Goal: Task Accomplishment & Management: Use online tool/utility

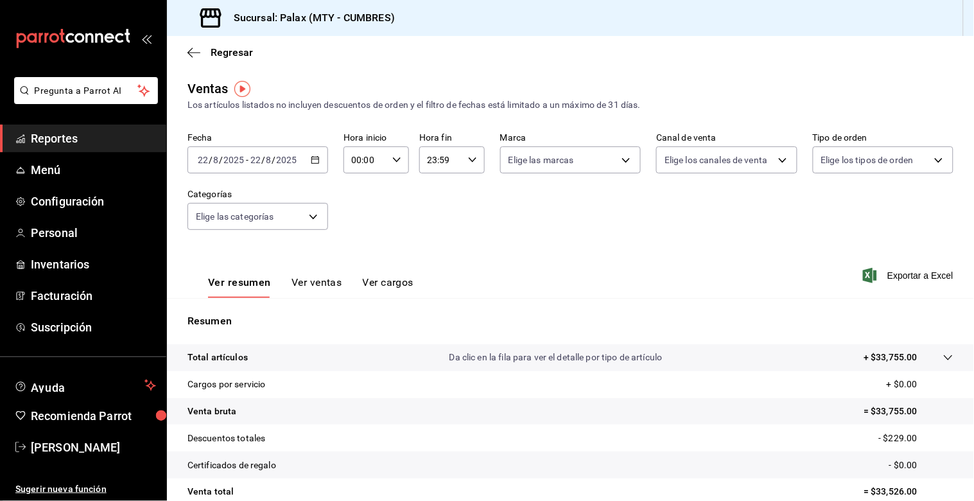
drag, startPoint x: 29, startPoint y: 135, endPoint x: 67, endPoint y: 144, distance: 39.7
click at [30, 135] on link "Reportes" at bounding box center [83, 139] width 166 height 28
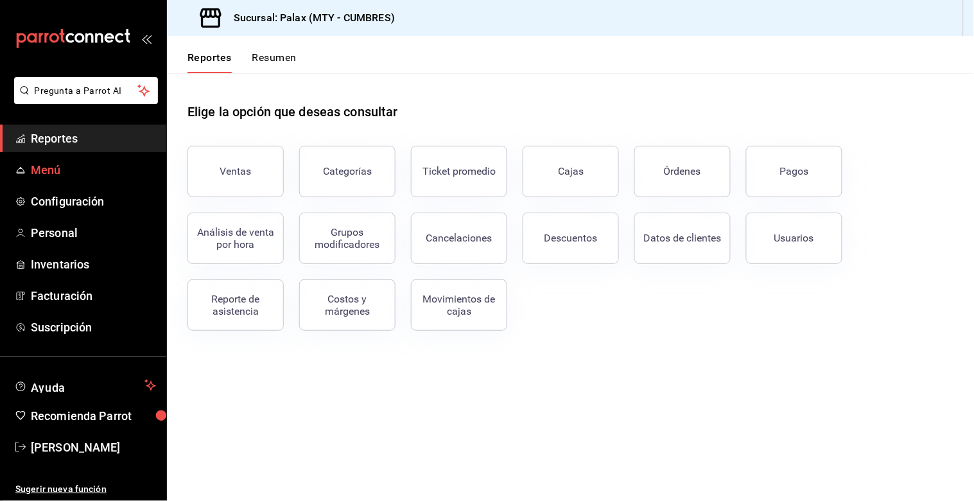
click at [231, 166] on button "Ventas" at bounding box center [235, 171] width 96 height 51
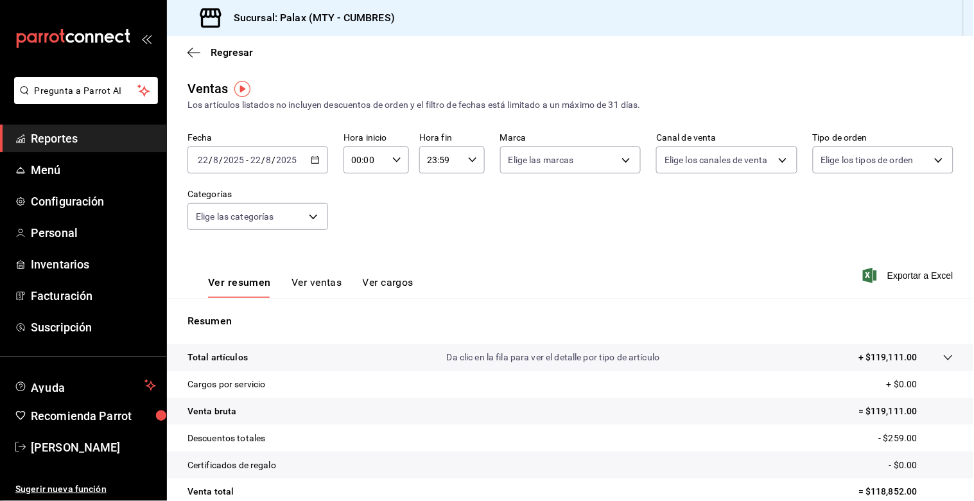
click at [399, 159] on div "00:00 Hora inicio" at bounding box center [375, 159] width 65 height 27
click at [361, 223] on span "15" at bounding box center [358, 228] width 12 height 10
type input "15:00"
click at [473, 162] on div at bounding box center [487, 250] width 974 height 501
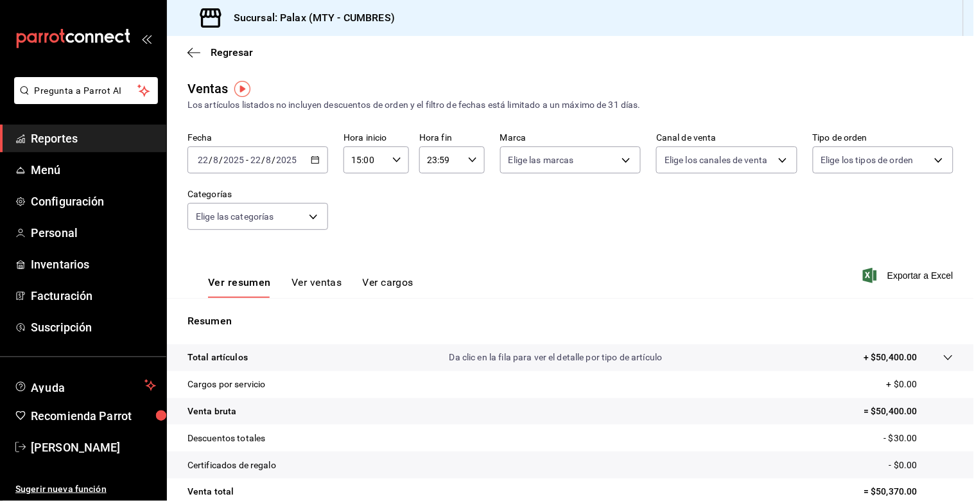
click at [468, 164] on icon "button" at bounding box center [472, 159] width 9 height 9
drag, startPoint x: 520, startPoint y: 197, endPoint x: 529, endPoint y: 186, distance: 14.1
click at [520, 198] on div at bounding box center [487, 250] width 974 height 501
click at [294, 213] on body "Pregunta a Parrot AI Reportes Menú Configuración Personal Inventarios Facturaci…" at bounding box center [487, 250] width 974 height 501
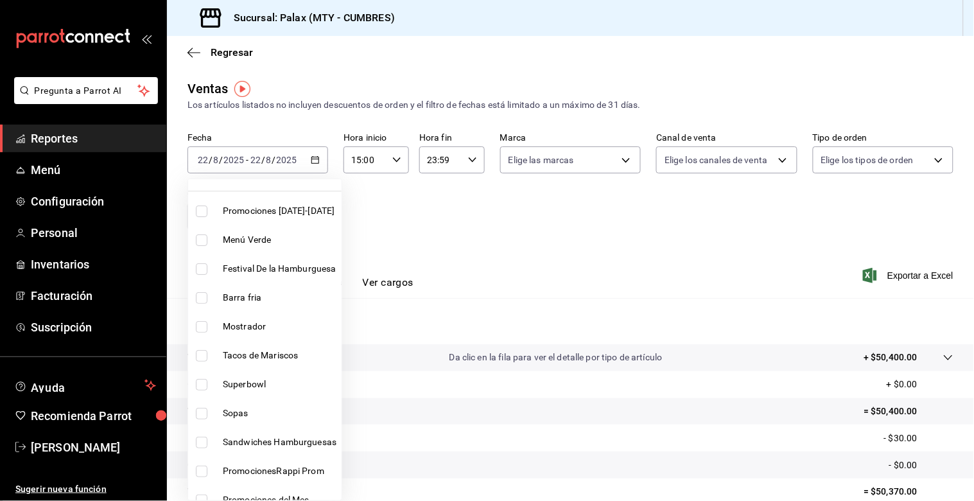
scroll to position [71, 0]
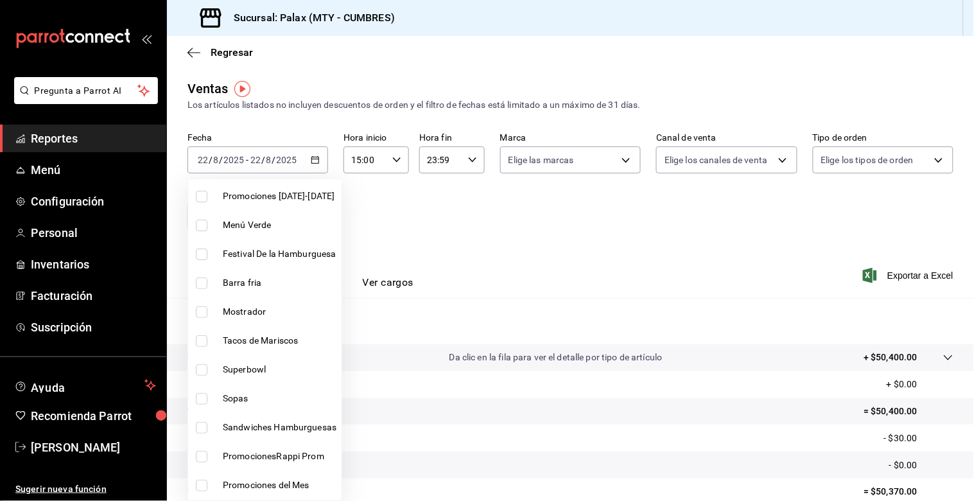
click at [262, 309] on span "Mostrador" at bounding box center [280, 311] width 114 height 13
type input "f2dae4ce-bbab-4ca5-92d1-59dc07dbf672"
checkbox input "true"
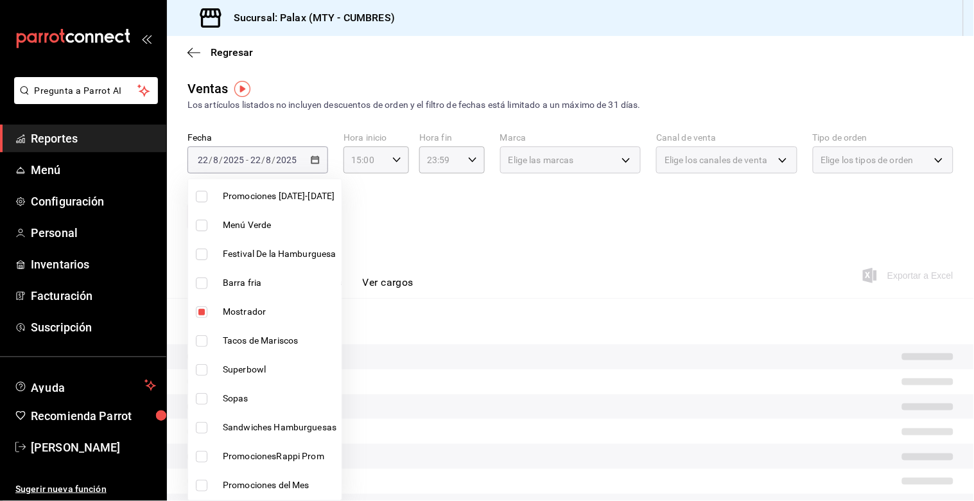
drag, startPoint x: 409, startPoint y: 209, endPoint x: 367, endPoint y: 231, distance: 47.7
click at [408, 212] on div at bounding box center [487, 250] width 974 height 501
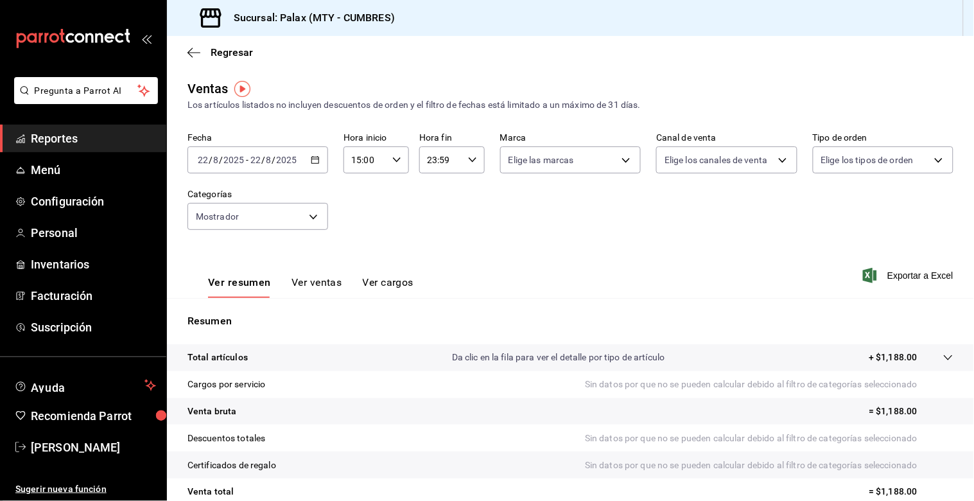
click at [300, 286] on button "Ver ventas" at bounding box center [316, 287] width 51 height 22
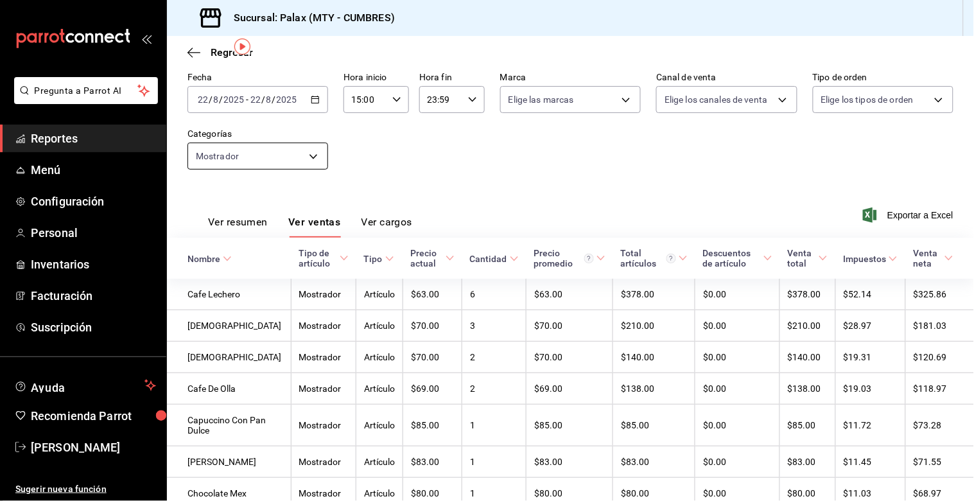
scroll to position [20, 0]
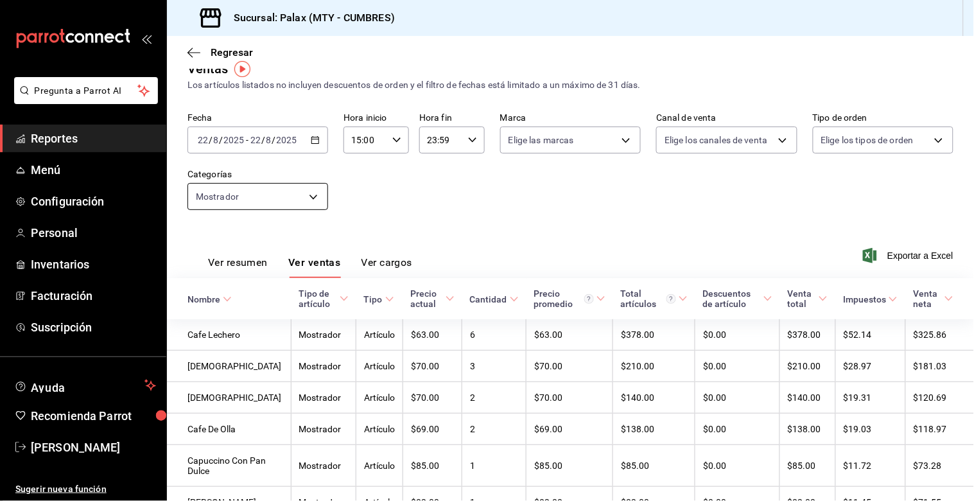
click at [307, 196] on body "Pregunta a Parrot AI Reportes Menú Configuración Personal Inventarios Facturaci…" at bounding box center [487, 250] width 974 height 501
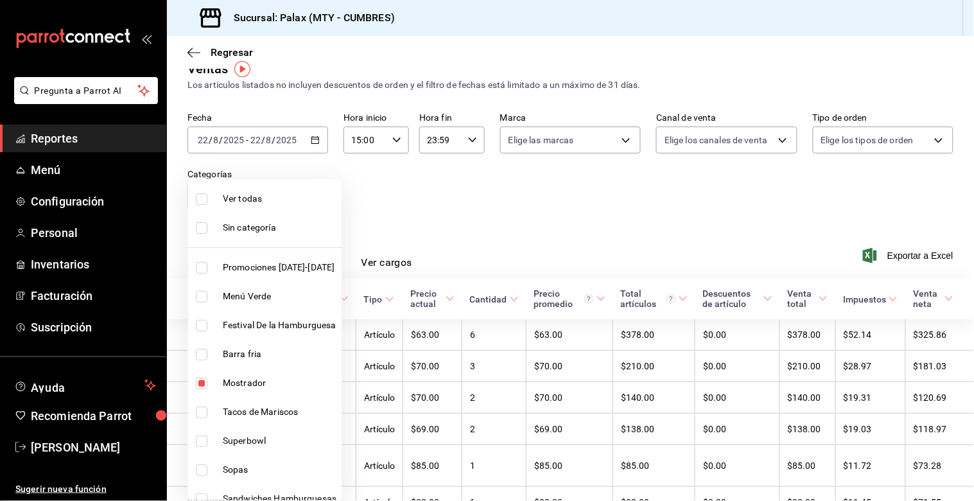
click at [201, 387] on input "checkbox" at bounding box center [202, 383] width 12 height 12
checkbox input "false"
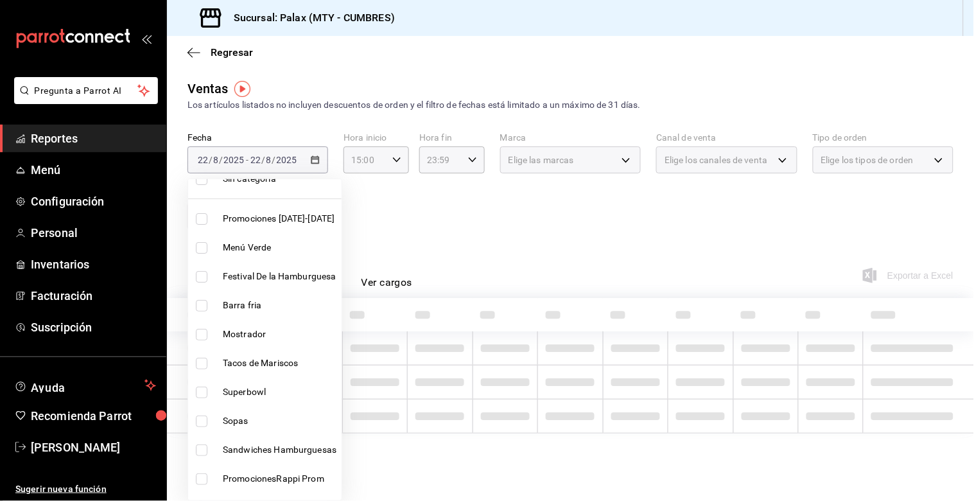
scroll to position [214, 0]
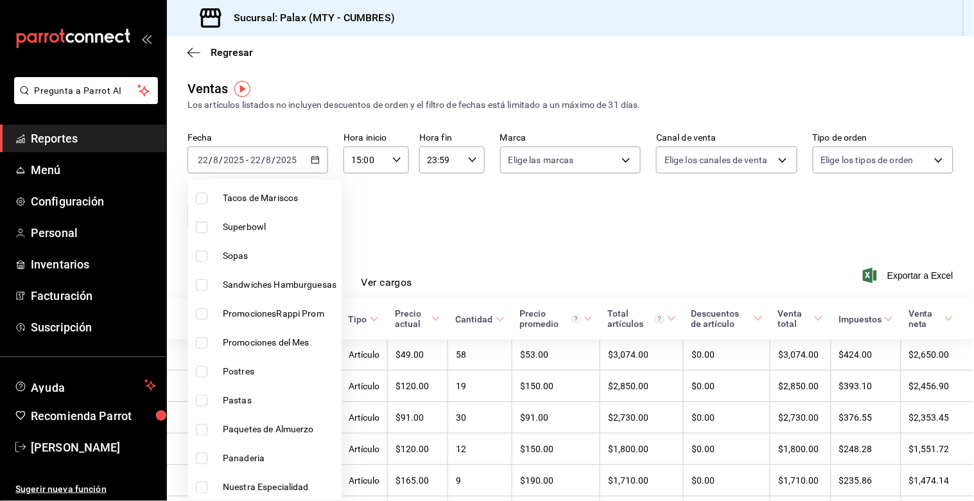
click at [208, 374] on label at bounding box center [204, 372] width 17 height 12
click at [207, 374] on input "checkbox" at bounding box center [202, 372] width 12 height 12
checkbox input "false"
click at [202, 463] on input "checkbox" at bounding box center [202, 459] width 12 height 12
checkbox input "true"
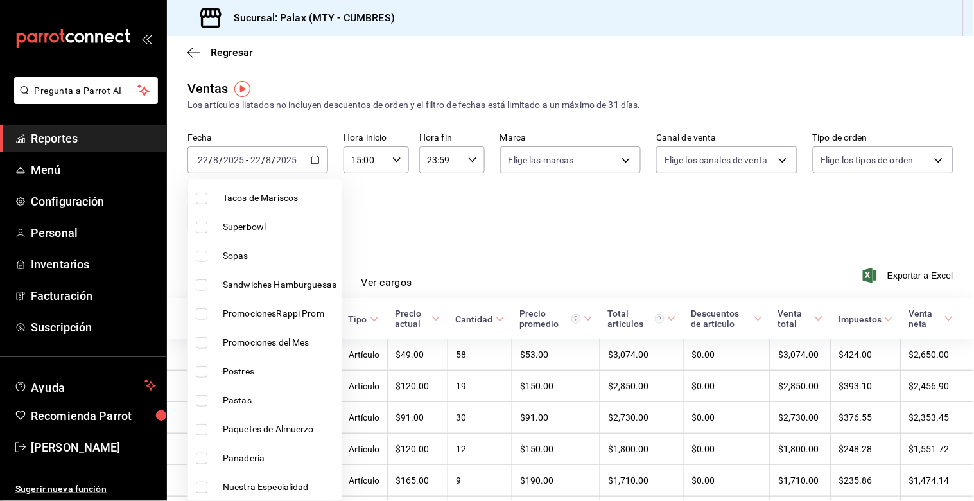
type input "c1857e69-1263-4738-8070-fa69687f0395"
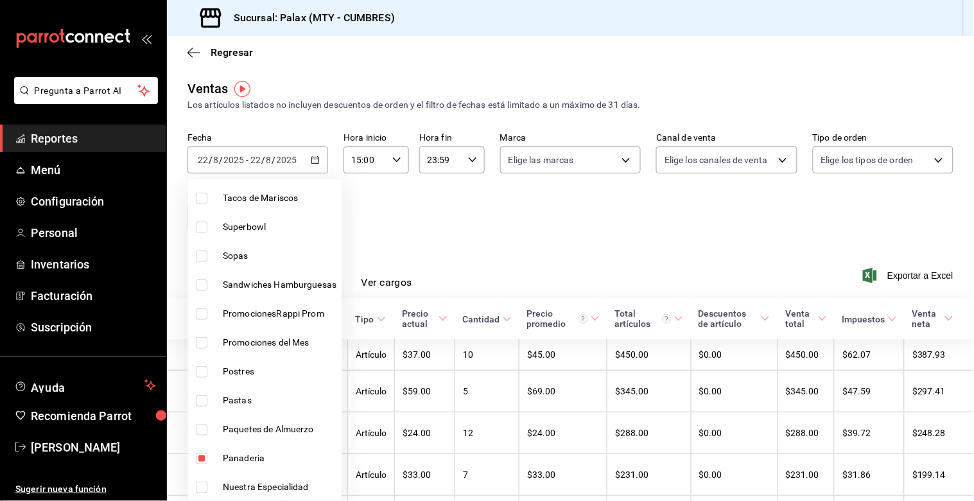
click at [199, 370] on input "checkbox" at bounding box center [202, 372] width 12 height 12
checkbox input "true"
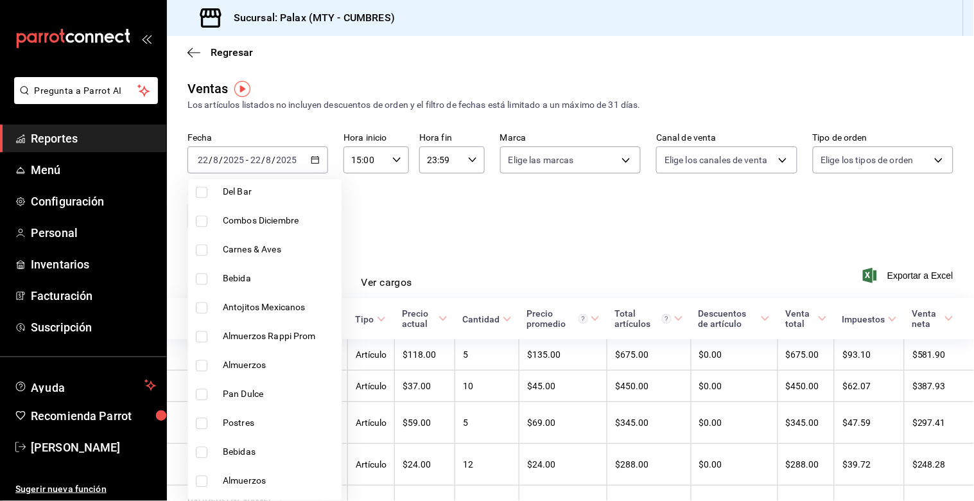
scroll to position [784, 0]
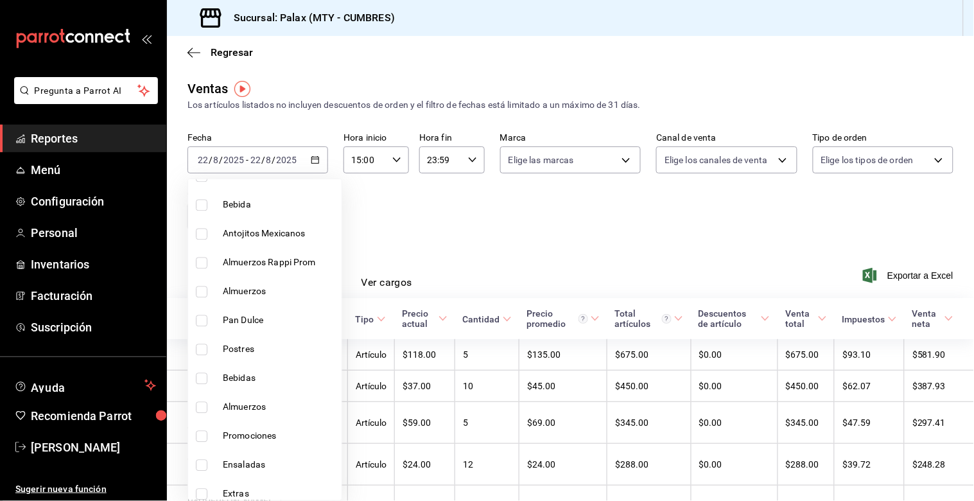
drag, startPoint x: 207, startPoint y: 322, endPoint x: 202, endPoint y: 354, distance: 32.4
click at [204, 327] on li "Pan Dulce" at bounding box center [264, 320] width 153 height 29
type input "c1857e69-1263-4738-8070-fa69687f0395,6970ed2c-64d9-4fee-a1ac-8fe23c7e63ab,28c1a…"
checkbox input "true"
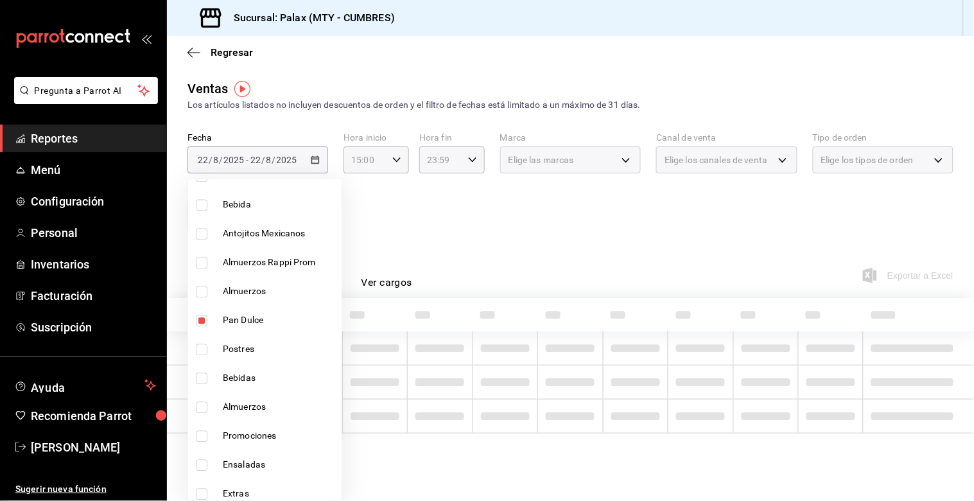
click at [203, 356] on li "Postres" at bounding box center [264, 349] width 153 height 29
type input "c1857e69-1263-4738-8070-fa69687f0395,6970ed2c-64d9-4fee-a1ac-8fe23c7e63ab,28c1a…"
checkbox input "true"
drag, startPoint x: 586, startPoint y: 209, endPoint x: 567, endPoint y: 218, distance: 21.5
click at [587, 209] on div at bounding box center [487, 250] width 974 height 501
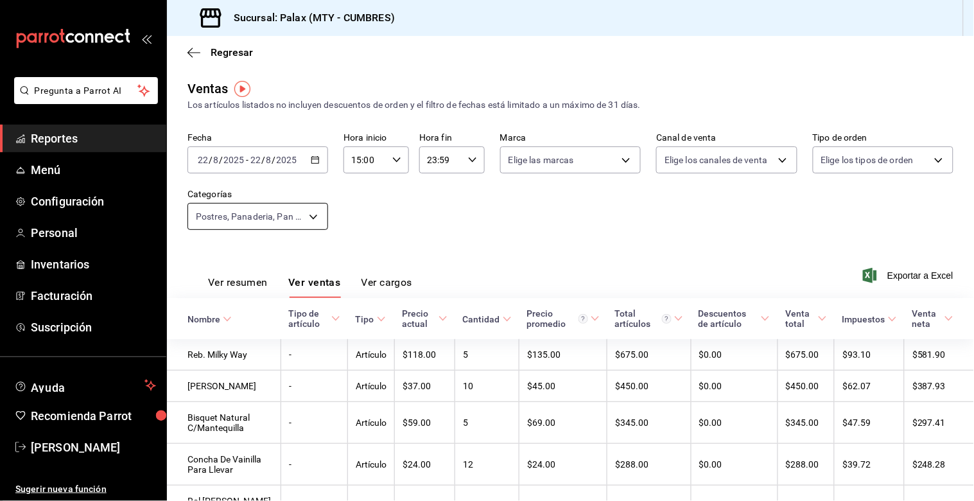
click at [300, 225] on body "Pregunta a Parrot AI Reportes Menú Configuración Personal Inventarios Facturaci…" at bounding box center [487, 250] width 974 height 501
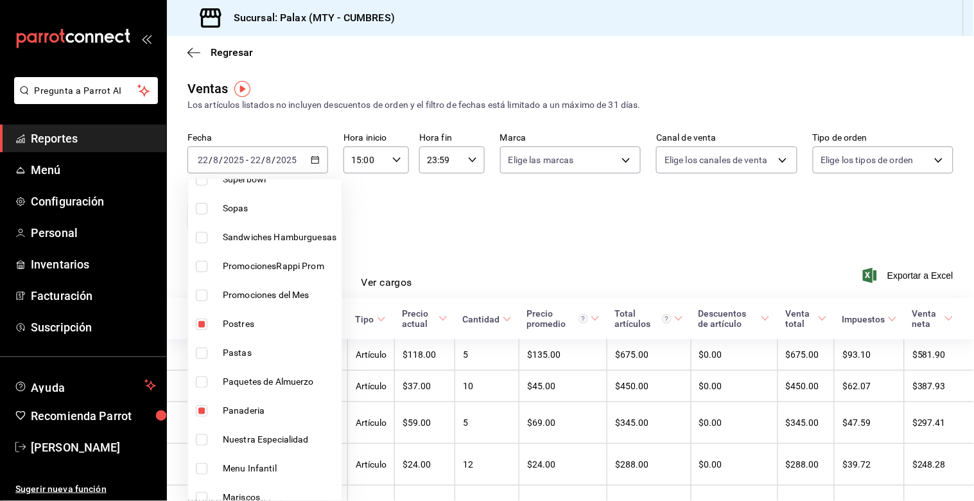
scroll to position [285, 0]
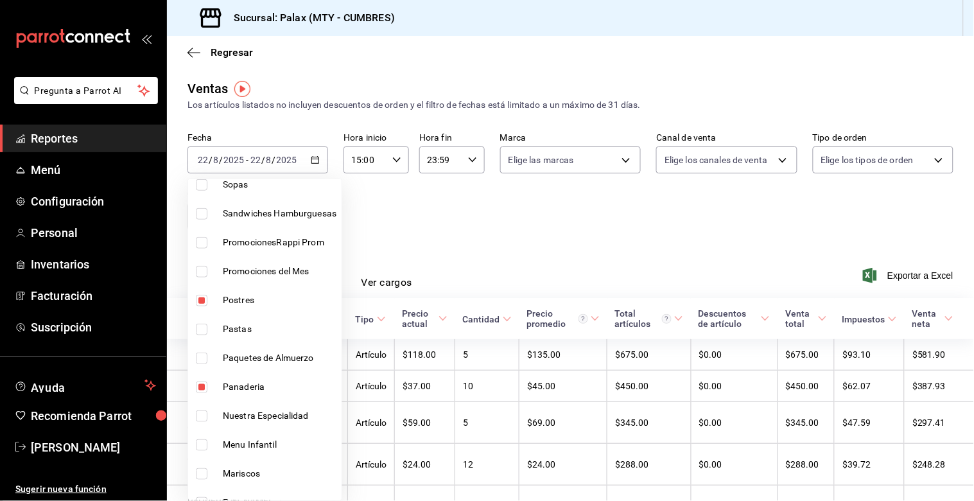
click at [205, 304] on input "checkbox" at bounding box center [202, 301] width 12 height 12
checkbox input "false"
type input "c1857e69-1263-4738-8070-fa69687f0395,28c1a667-0fd6-4a26-94c0-8b3e49d7bdba,f0b9e…"
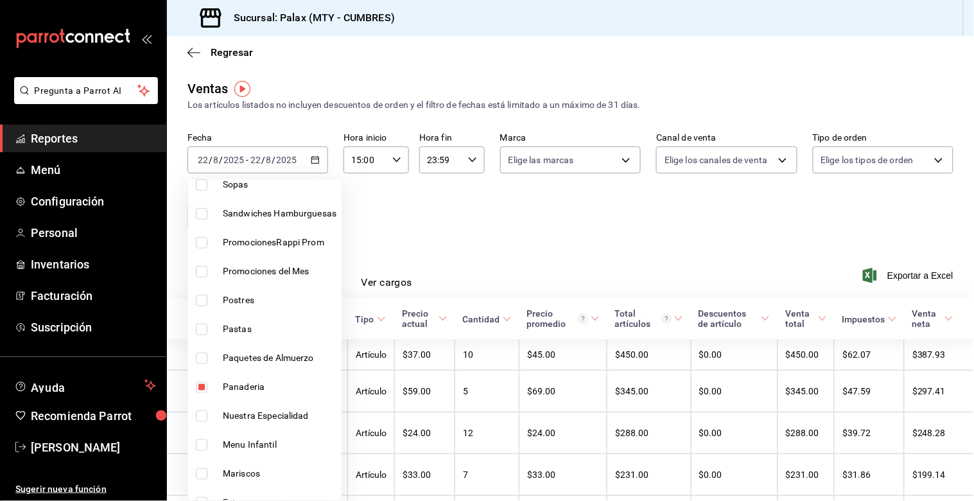
click at [196, 388] on input "checkbox" at bounding box center [202, 387] width 12 height 12
checkbox input "false"
type input "28c1a667-0fd6-4a26-94c0-8b3e49d7bdba,f0b9eaa6-d632-40ae-aa09-0bcae4e471a3"
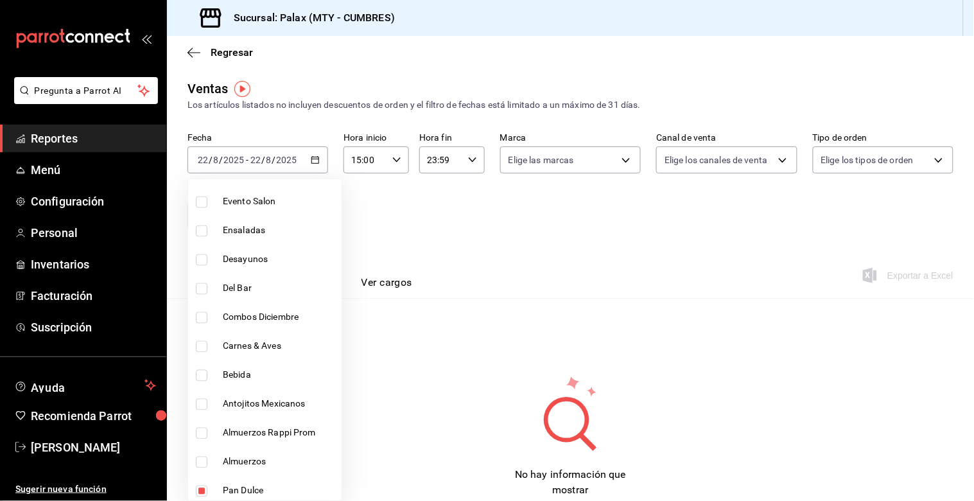
scroll to position [713, 0]
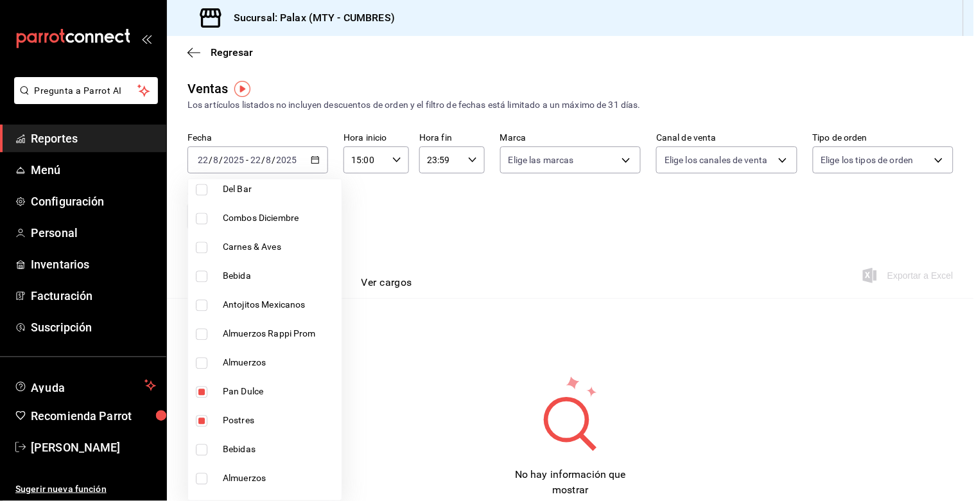
drag, startPoint x: 207, startPoint y: 273, endPoint x: 202, endPoint y: 231, distance: 42.0
click at [207, 276] on label at bounding box center [204, 277] width 17 height 12
click at [207, 276] on input "checkbox" at bounding box center [202, 277] width 12 height 12
checkbox input "false"
type input "28c1a667-0fd6-4a26-94c0-8b3e49d7bdba,f0b9eaa6-d632-40ae-aa09-0bcae4e471a3"
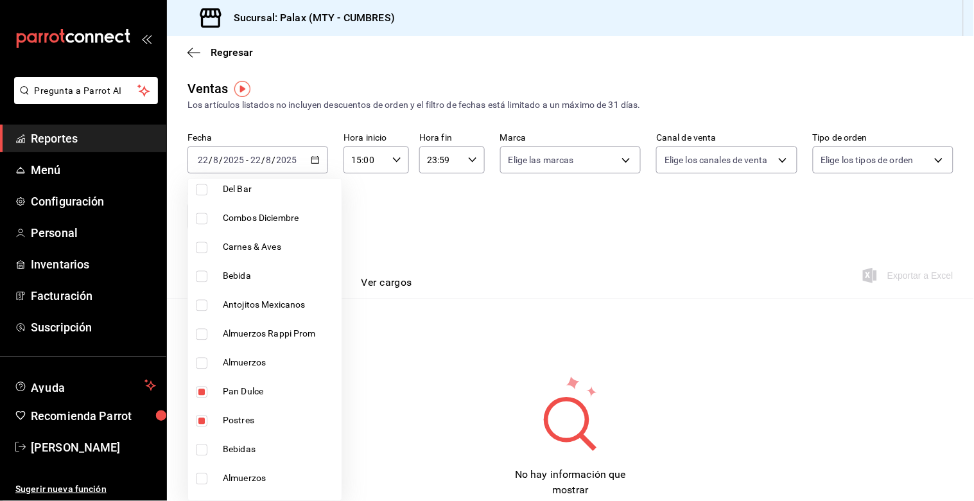
click at [202, 191] on input "checkbox" at bounding box center [202, 190] width 12 height 12
checkbox input "true"
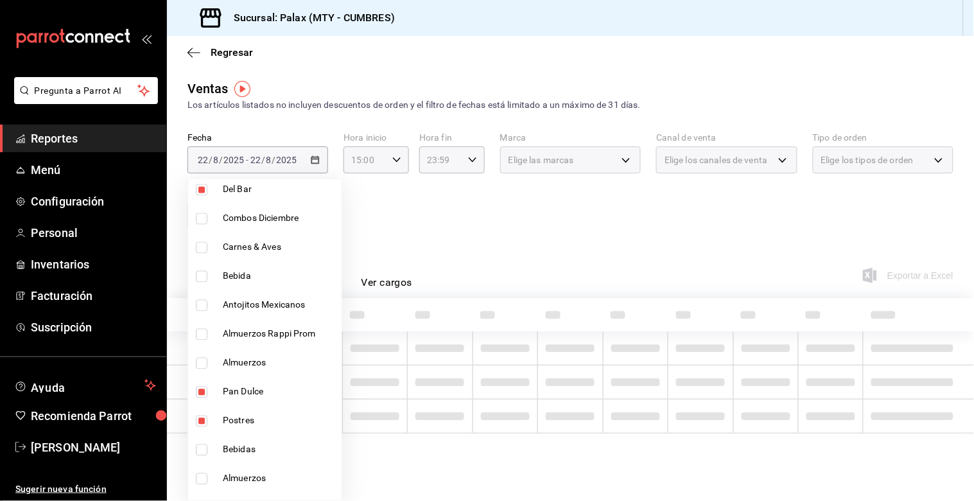
click at [208, 283] on li "Bebida" at bounding box center [264, 276] width 153 height 29
type input "28c1a667-0fd6-4a26-94c0-8b3e49d7bdba,f0b9eaa6-d632-40ae-aa09-0bcae4e471a3,5041f…"
checkbox input "true"
click at [196, 399] on li "Pan Dulce" at bounding box center [264, 391] width 153 height 29
type input "f0b9eaa6-d632-40ae-aa09-0bcae4e471a3,5041f980-30f3-428d-be8c-286edc227efb,41ed9…"
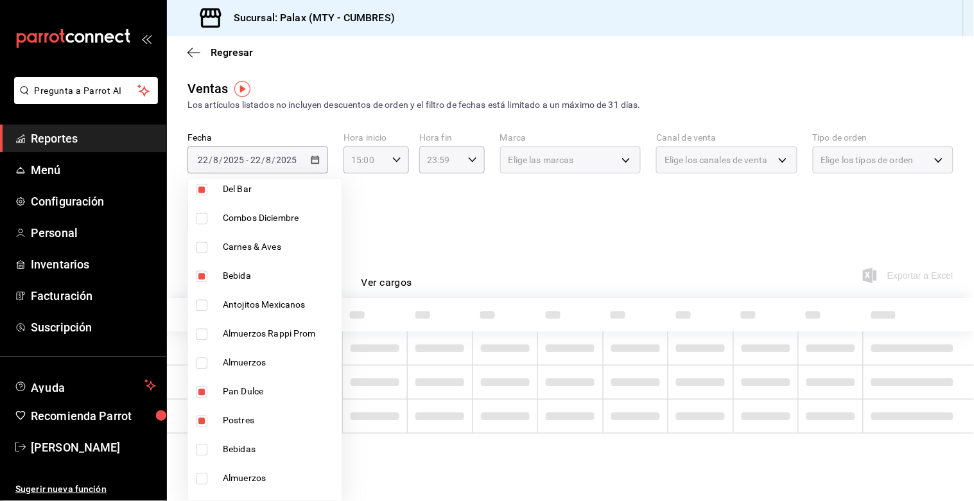
checkbox input "false"
click at [200, 417] on input "checkbox" at bounding box center [202, 421] width 12 height 12
checkbox input "false"
drag, startPoint x: 193, startPoint y: 445, endPoint x: 382, endPoint y: 331, distance: 220.6
click at [194, 445] on li "Bebidas" at bounding box center [264, 449] width 153 height 29
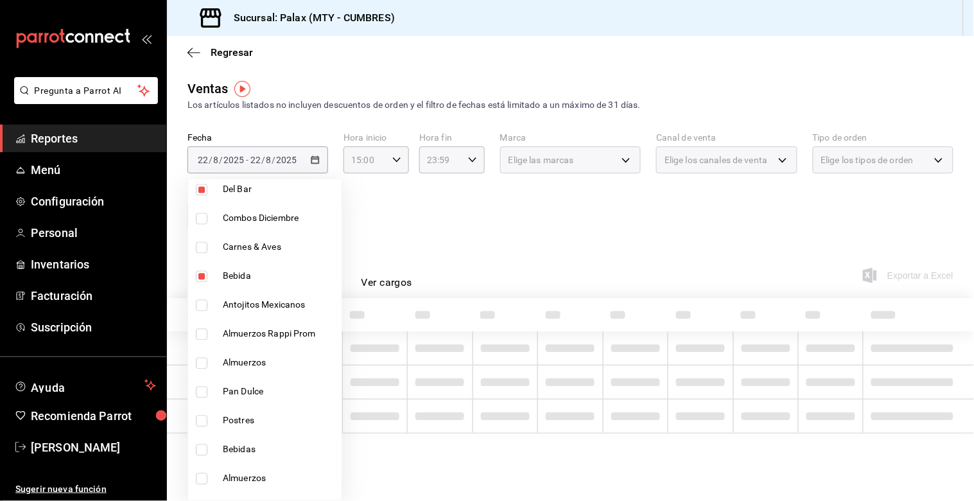
type input "5041f980-30f3-428d-be8c-286edc227efb,41ed9666-a182-4a37-8e0e-cc37feaa0168,0d339…"
checkbox input "true"
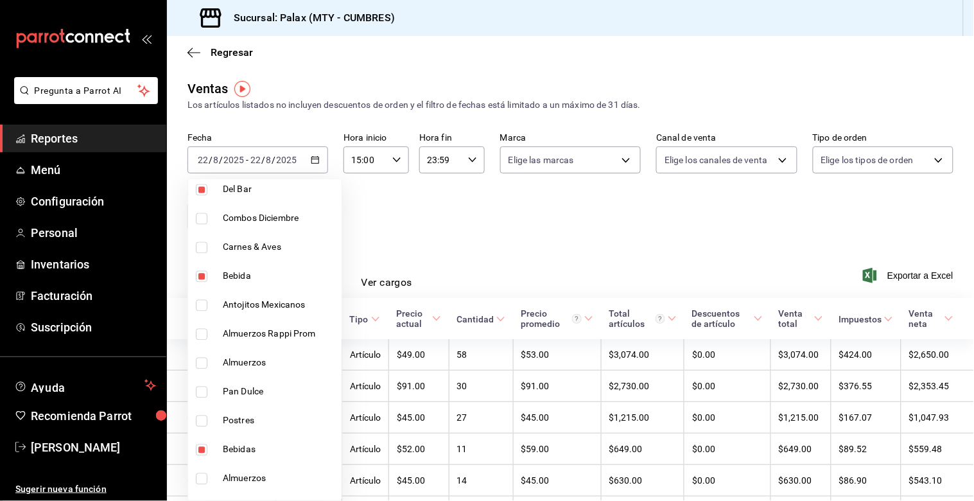
drag, startPoint x: 569, startPoint y: 202, endPoint x: 569, endPoint y: 212, distance: 10.3
click at [572, 209] on div at bounding box center [487, 250] width 974 height 501
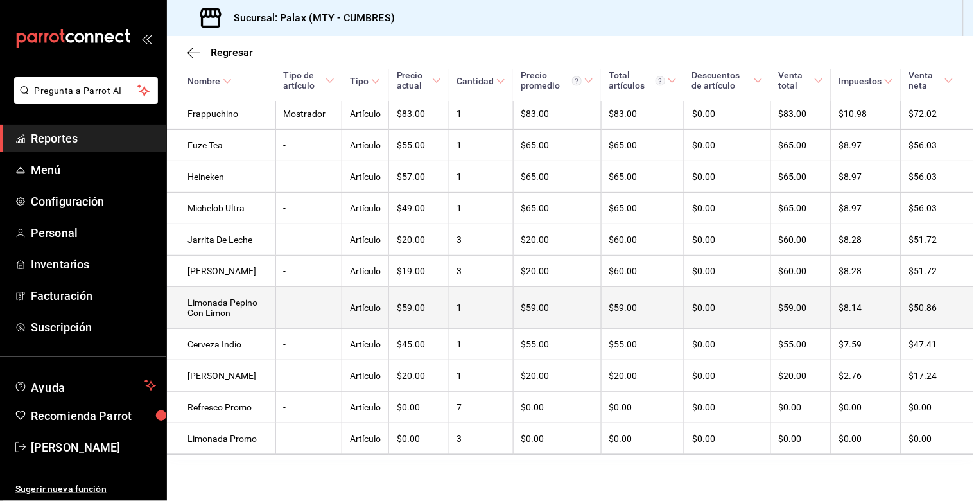
scroll to position [740, 0]
